Goal: Task Accomplishment & Management: Use online tool/utility

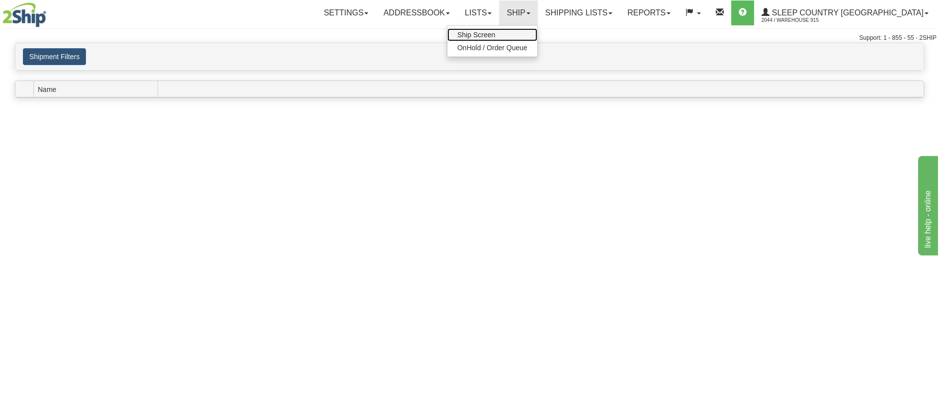
click at [537, 32] on link "Ship Screen" at bounding box center [492, 34] width 90 height 13
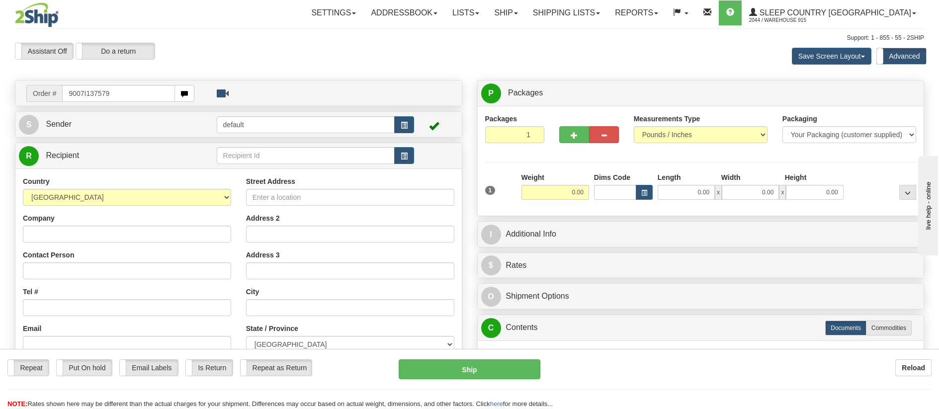
type input "9007I137579"
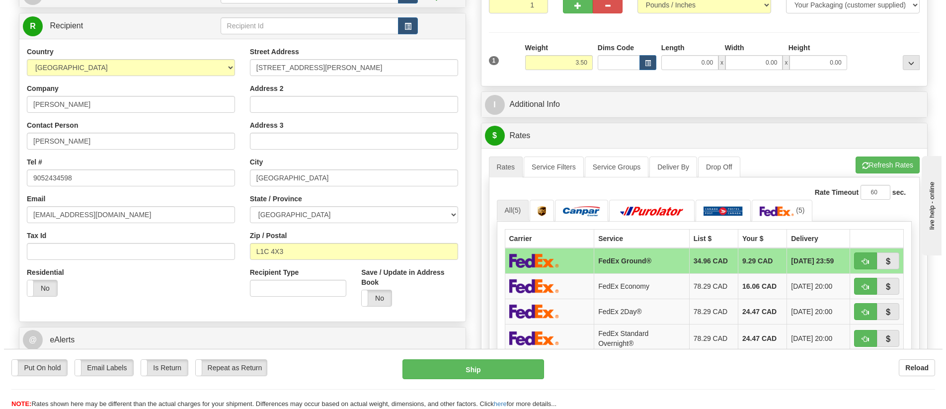
scroll to position [149, 0]
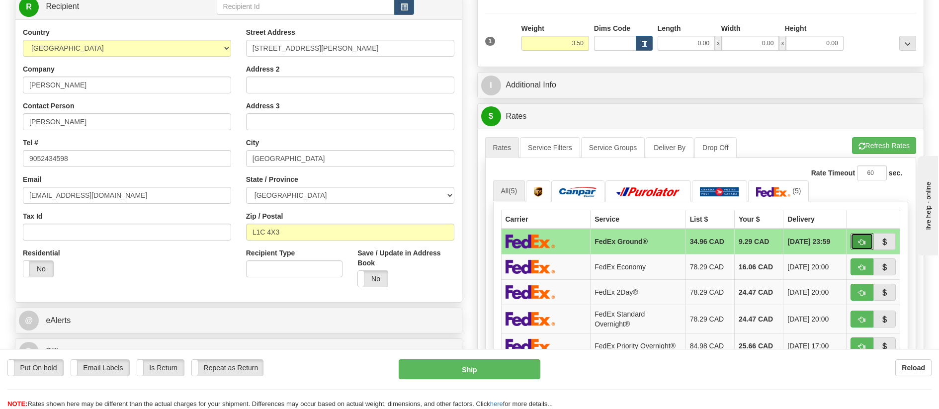
click at [856, 238] on button "button" at bounding box center [861, 241] width 23 height 17
type input "92"
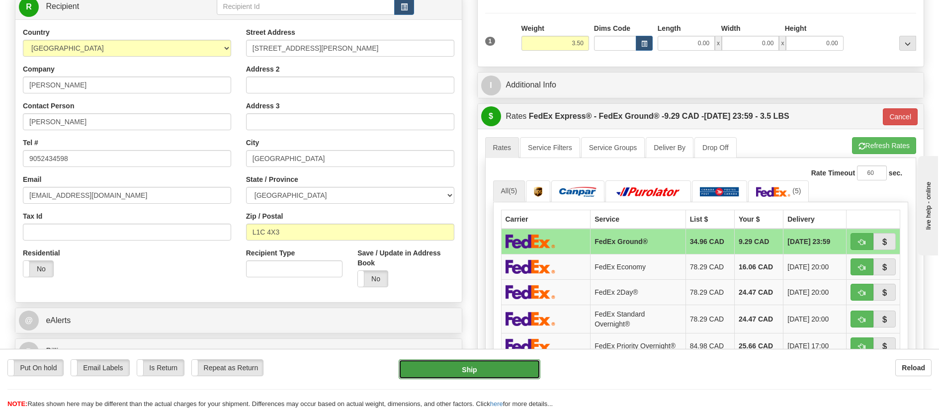
click at [504, 367] on button "Ship" at bounding box center [469, 369] width 142 height 20
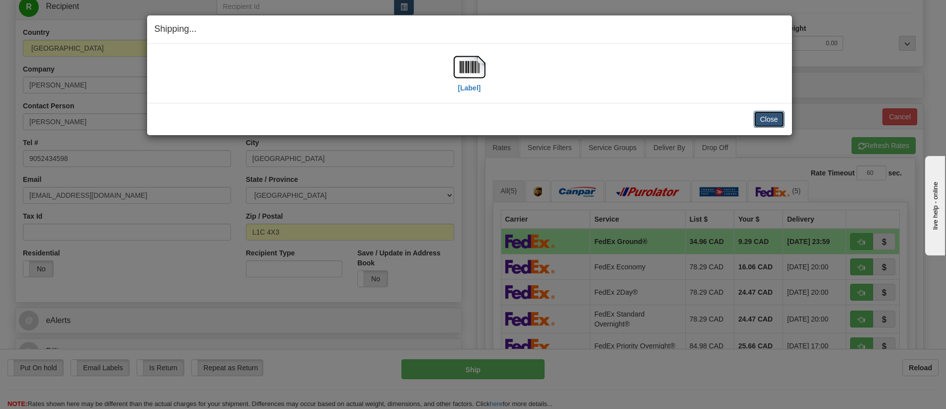
click at [769, 118] on button "Close" at bounding box center [769, 119] width 31 height 17
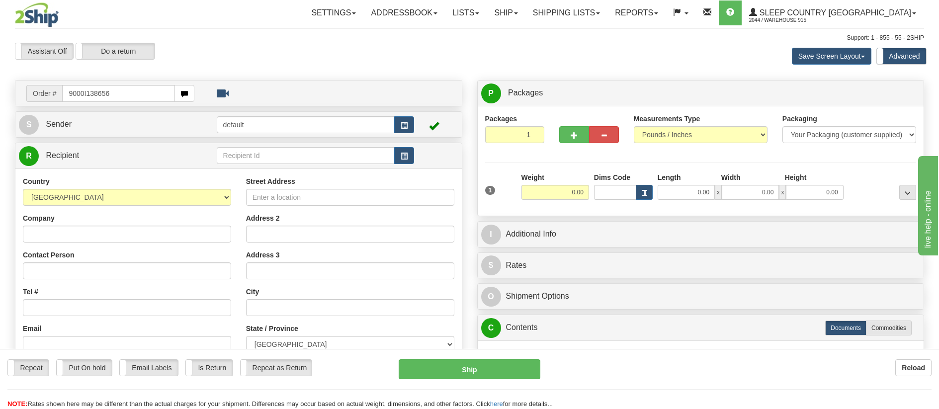
type input "9000I138656"
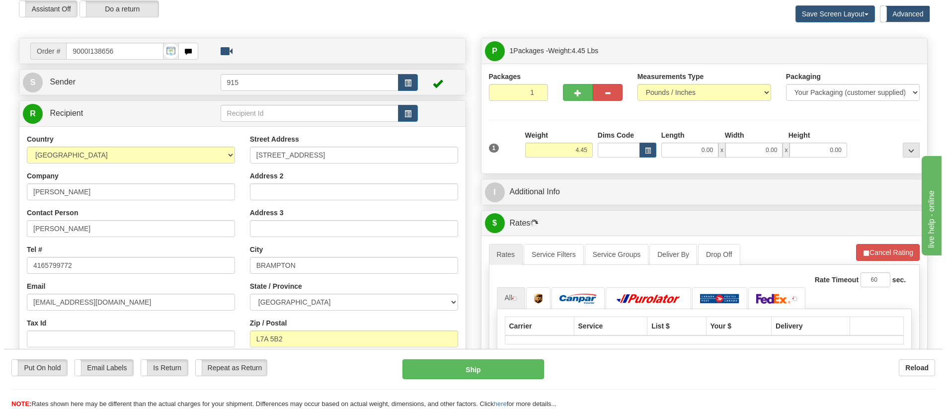
scroll to position [99, 0]
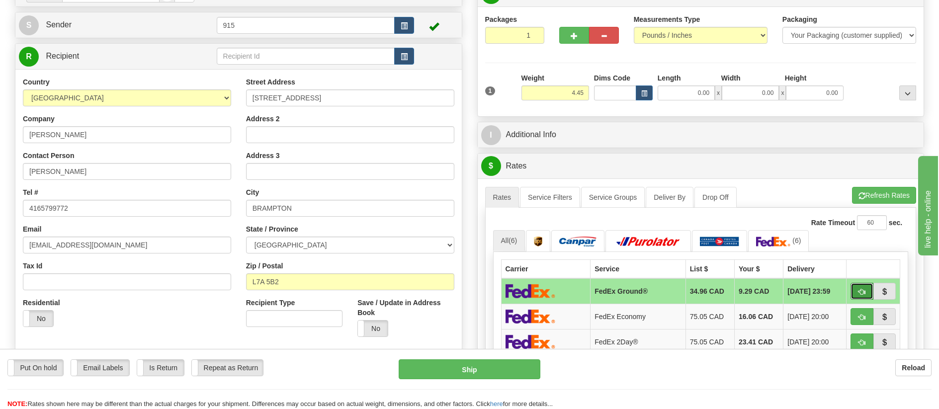
click at [863, 289] on span "button" at bounding box center [861, 292] width 7 height 6
type input "92"
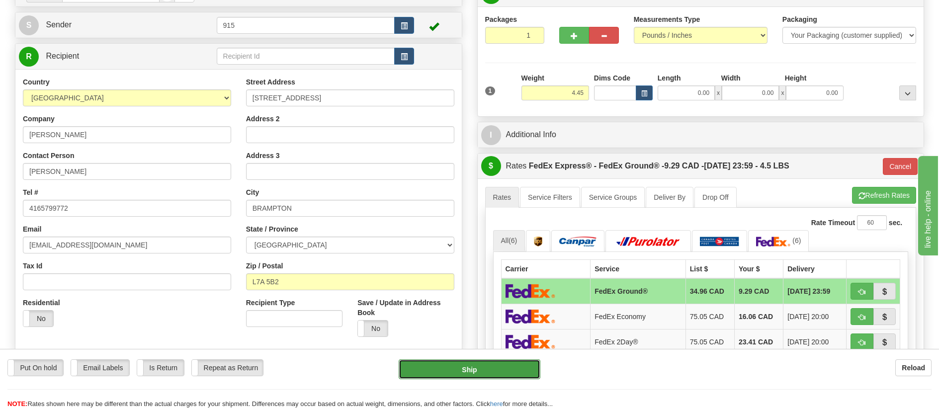
click at [504, 368] on button "Ship" at bounding box center [469, 369] width 142 height 20
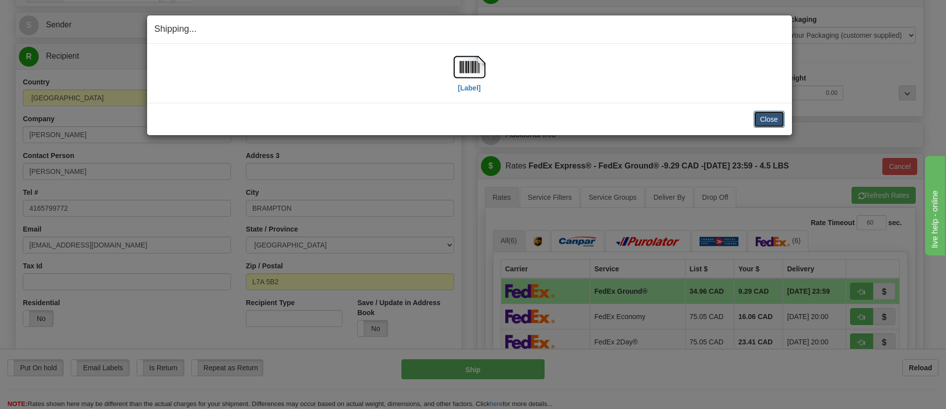
click at [771, 118] on button "Close" at bounding box center [769, 119] width 31 height 17
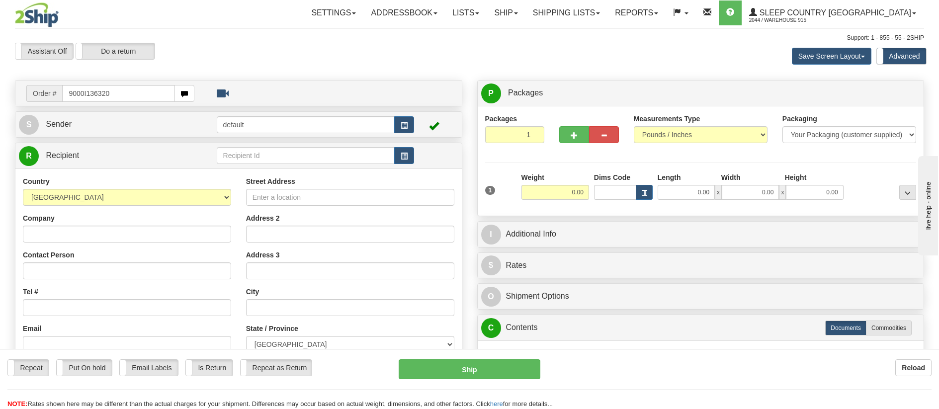
type input "9000I136320"
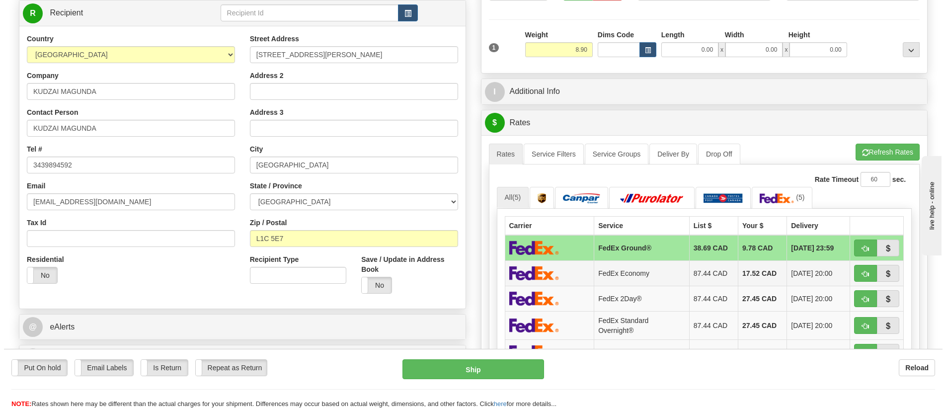
scroll to position [149, 0]
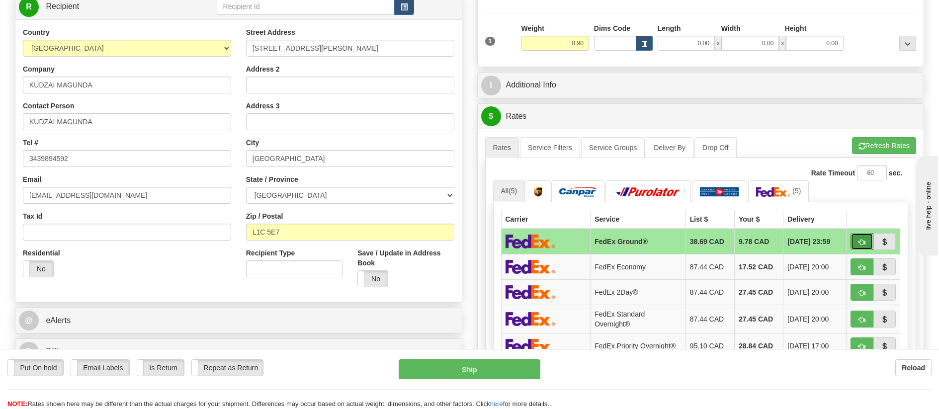
click at [856, 240] on button "button" at bounding box center [861, 241] width 23 height 17
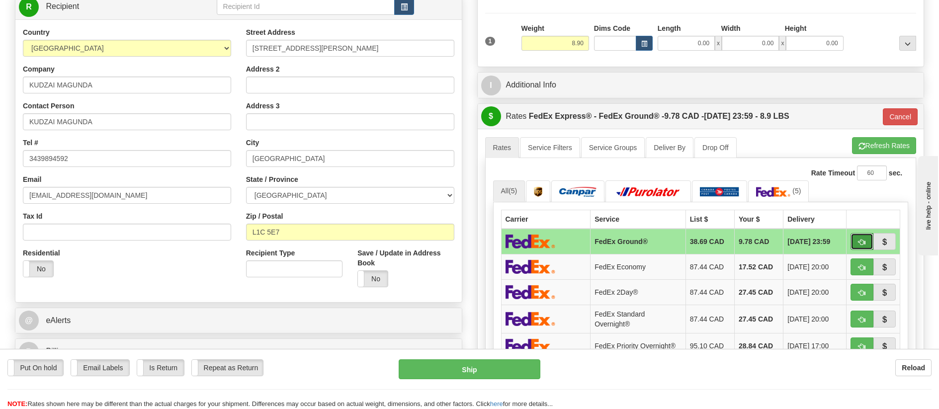
type input "92"
click at [511, 362] on button "Ship" at bounding box center [469, 369] width 142 height 20
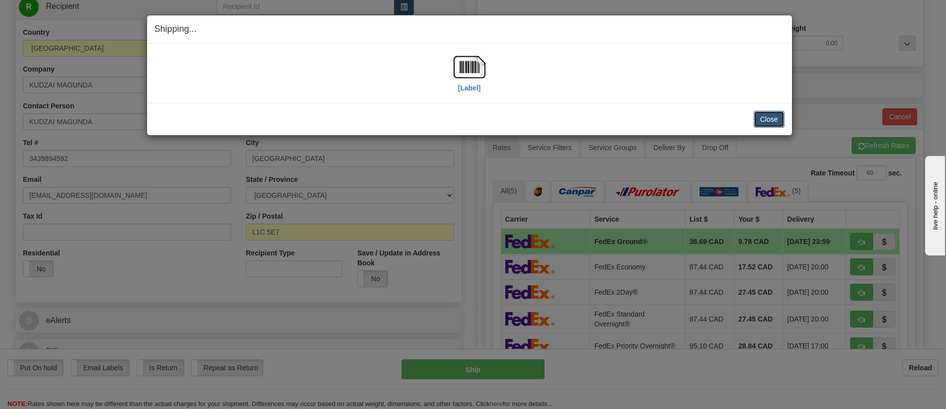
click at [759, 118] on button "Close" at bounding box center [769, 119] width 31 height 17
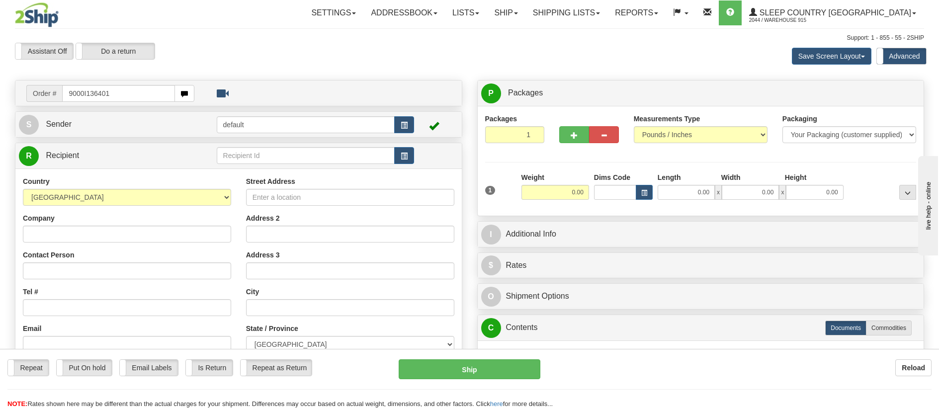
type input "9000I136401"
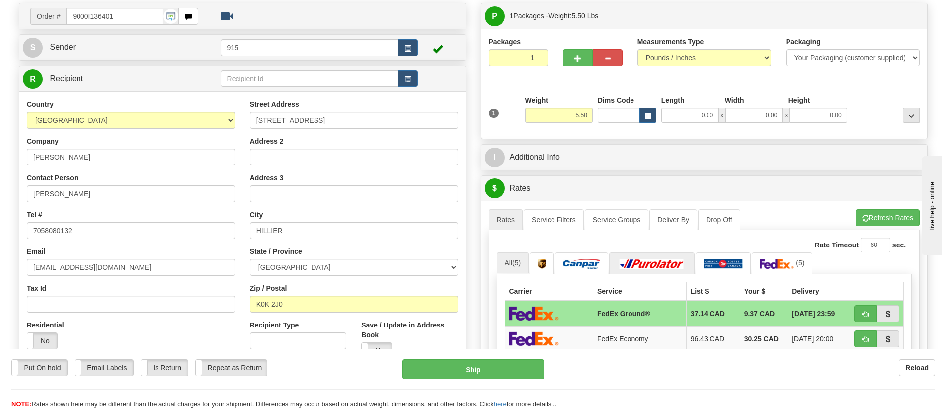
scroll to position [99, 0]
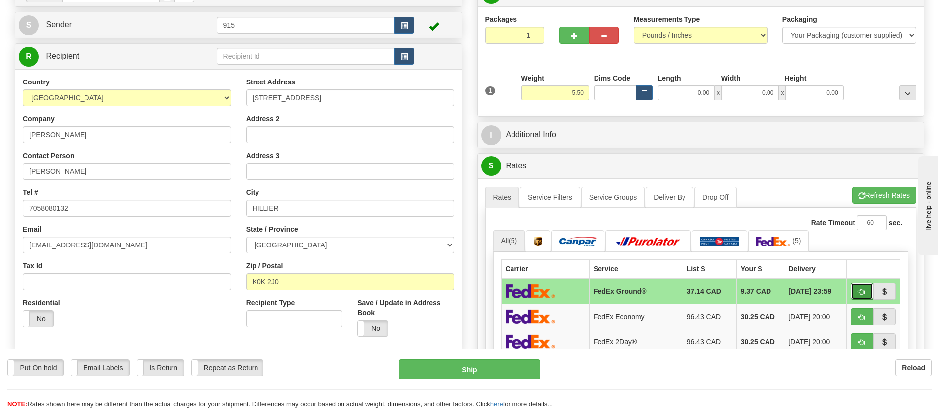
click at [858, 289] on span "button" at bounding box center [861, 292] width 7 height 6
type input "92"
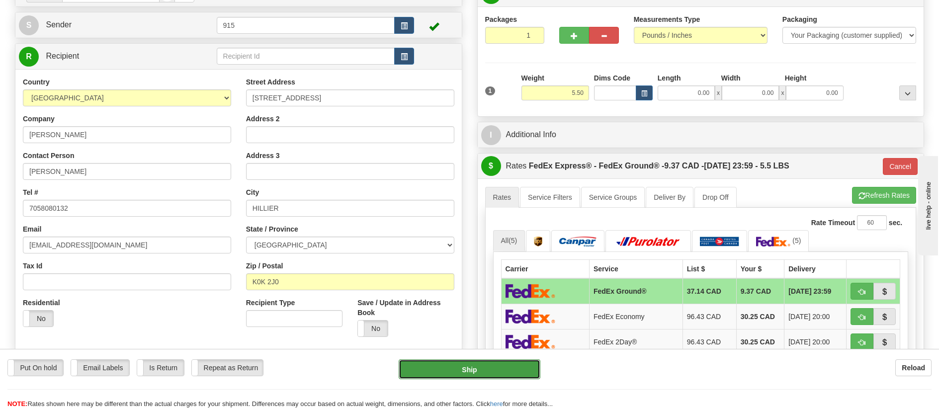
click at [522, 371] on button "Ship" at bounding box center [469, 369] width 142 height 20
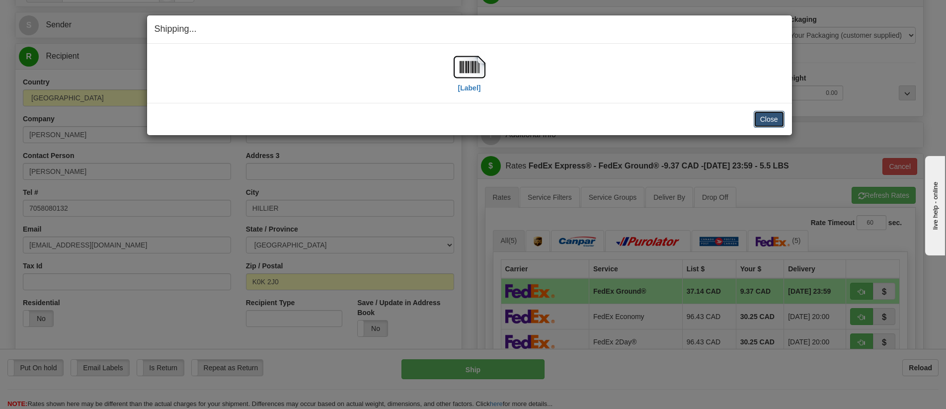
click at [768, 119] on button "Close" at bounding box center [769, 119] width 31 height 17
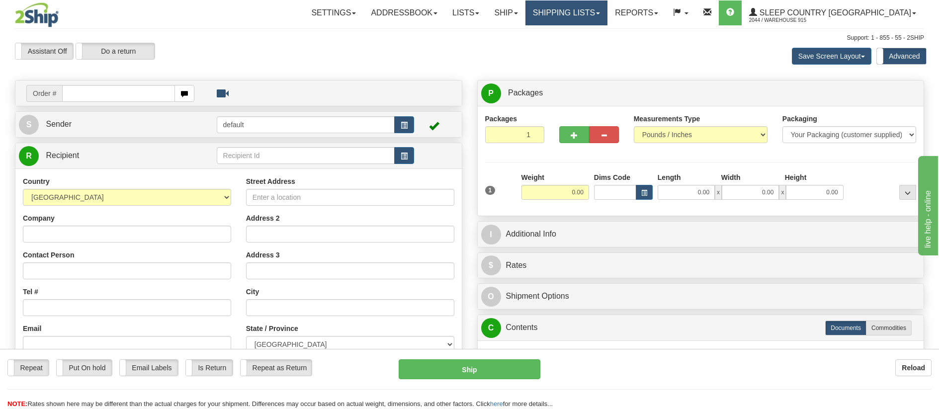
click at [590, 10] on link "Shipping lists" at bounding box center [566, 12] width 82 height 25
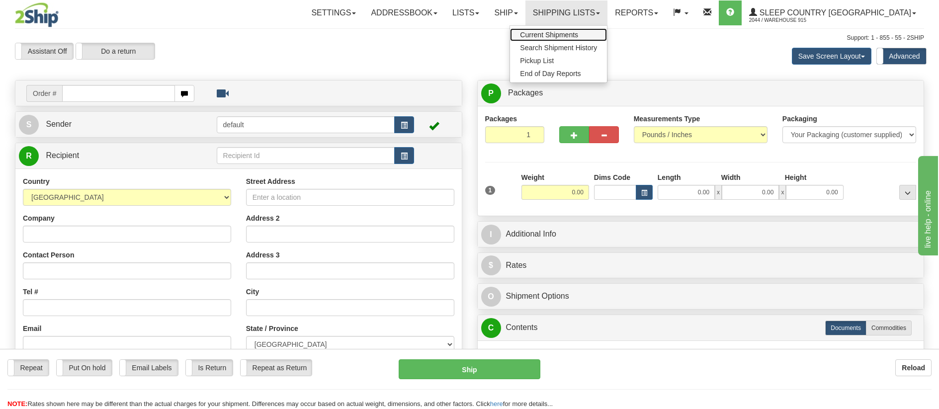
click at [578, 31] on span "Current Shipments" at bounding box center [549, 35] width 58 height 8
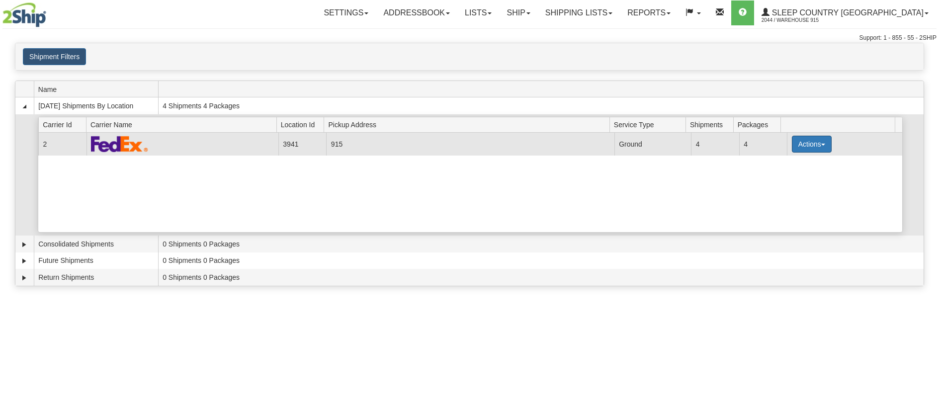
click at [816, 146] on button "Actions" at bounding box center [811, 144] width 40 height 17
click at [780, 211] on span "Print" at bounding box center [771, 214] width 20 height 7
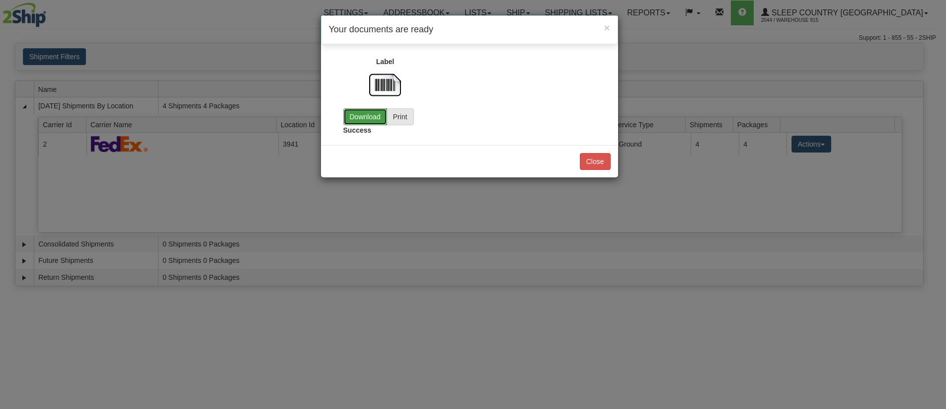
click at [358, 118] on link "Download" at bounding box center [365, 116] width 44 height 17
click at [599, 160] on button "Close" at bounding box center [595, 161] width 31 height 17
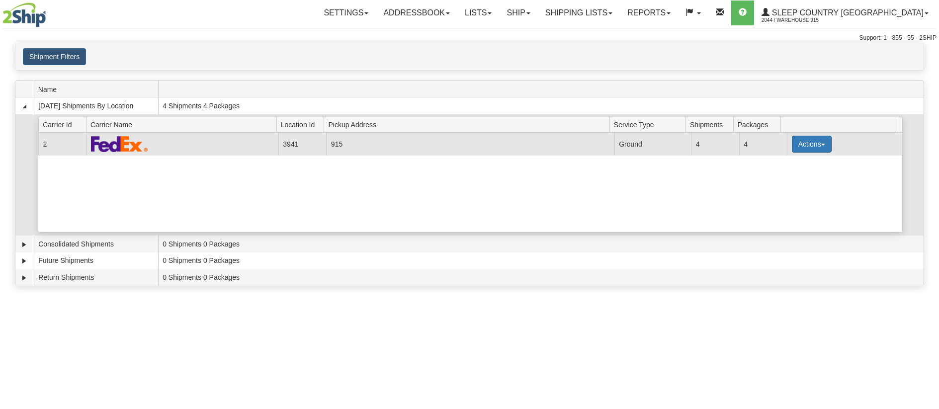
click at [820, 146] on button "Actions" at bounding box center [811, 144] width 40 height 17
click at [787, 176] on link "Close" at bounding box center [790, 175] width 79 height 13
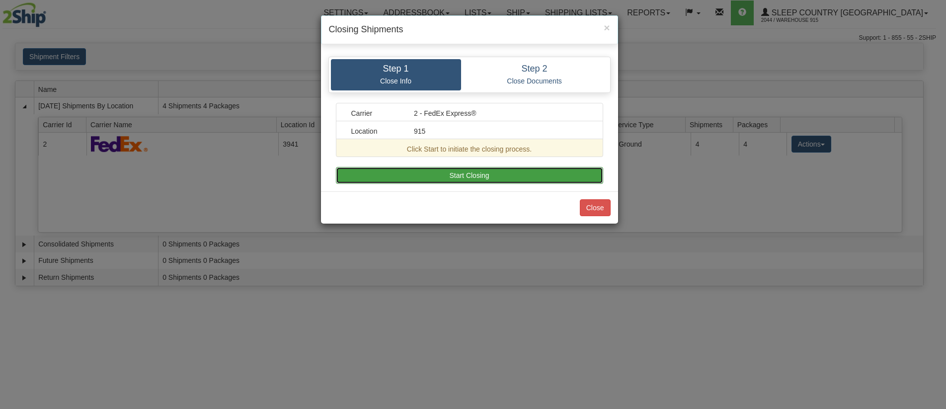
click at [461, 177] on button "Start Closing" at bounding box center [469, 175] width 267 height 17
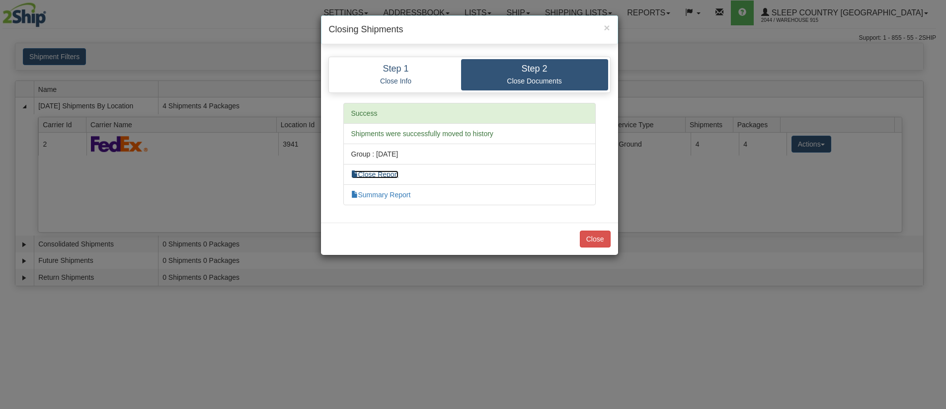
click at [397, 172] on link "Close Report" at bounding box center [375, 174] width 48 height 8
click at [593, 242] on button "Close" at bounding box center [595, 239] width 31 height 17
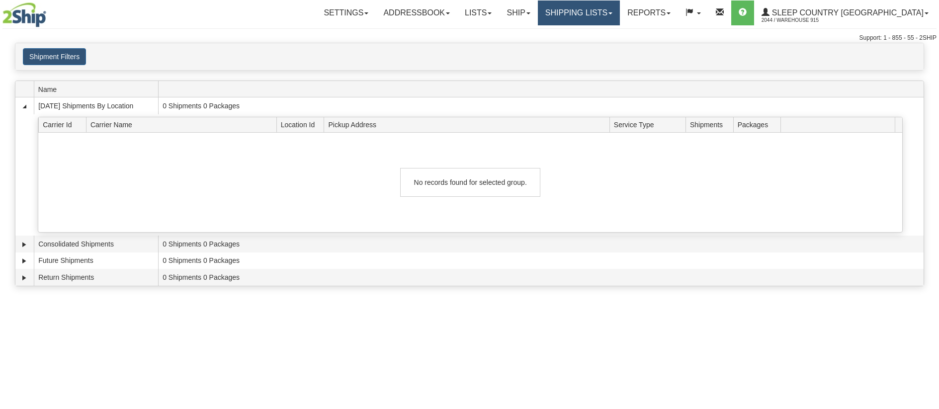
click at [618, 15] on link "Shipping lists" at bounding box center [579, 12] width 82 height 25
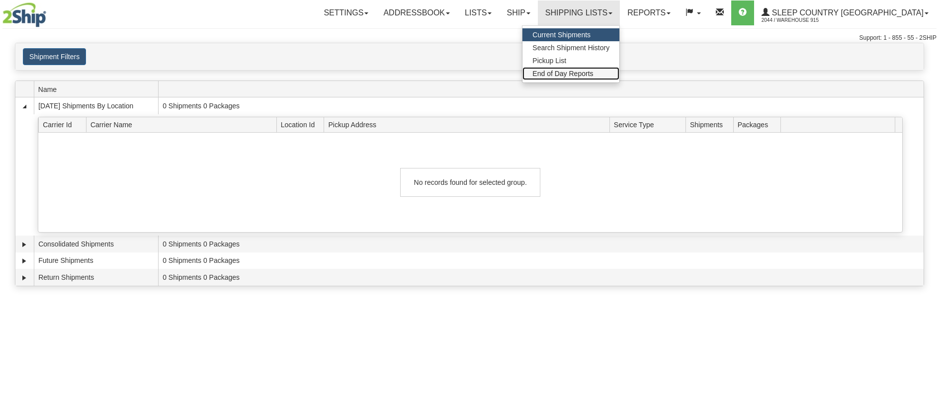
click at [593, 71] on span "End of Day Reports" at bounding box center [562, 74] width 61 height 8
